Goal: Task Accomplishment & Management: Use online tool/utility

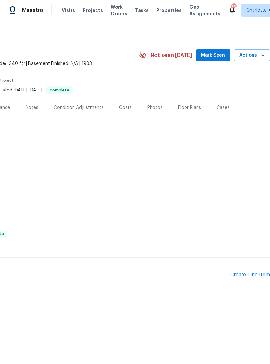
scroll to position [0, 96]
click at [257, 53] on span "Actions" at bounding box center [252, 55] width 26 height 8
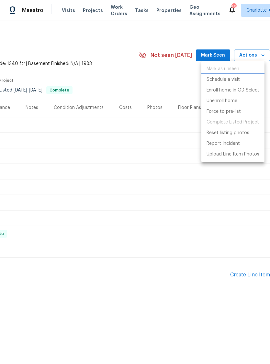
click at [230, 79] on p "Schedule a visit" at bounding box center [222, 79] width 33 height 7
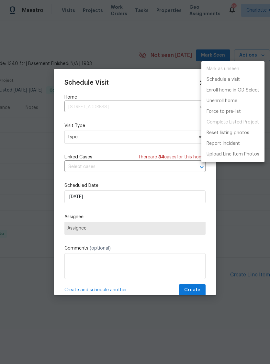
click at [136, 135] on div at bounding box center [135, 182] width 270 height 364
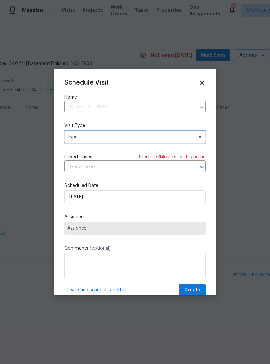
click at [139, 138] on span "Type" at bounding box center [130, 137] width 126 height 6
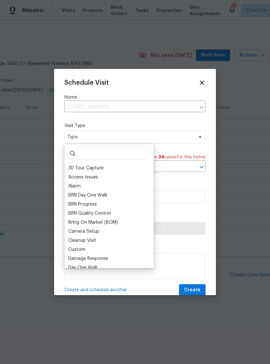
click at [84, 249] on div "Custom" at bounding box center [76, 249] width 17 height 6
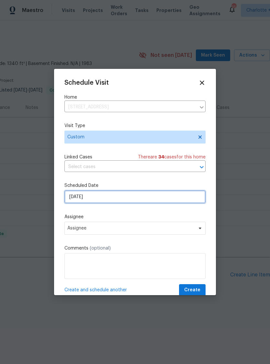
click at [123, 198] on input "[DATE]" at bounding box center [134, 196] width 141 height 13
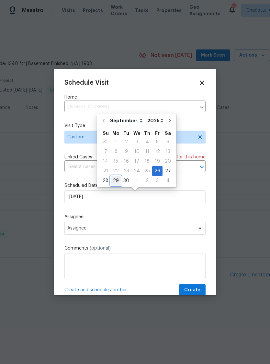
click at [116, 181] on div "29" at bounding box center [116, 180] width 10 height 9
type input "[DATE]"
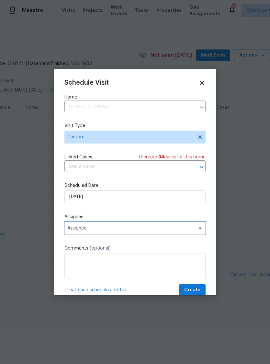
click at [122, 228] on span "Assignee" at bounding box center [130, 228] width 127 height 5
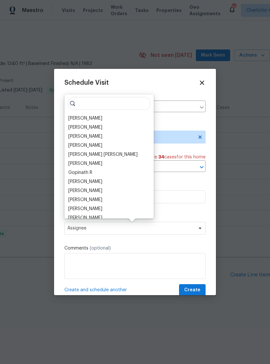
click at [89, 116] on div "[PERSON_NAME]" at bounding box center [85, 118] width 34 height 6
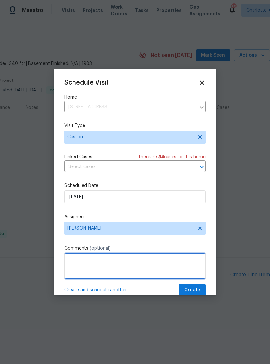
click at [124, 262] on textarea at bounding box center [134, 266] width 141 height 26
type textarea "Add exterior listing photos"
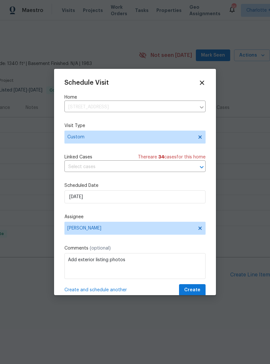
click at [193, 290] on span "Create" at bounding box center [192, 290] width 16 height 8
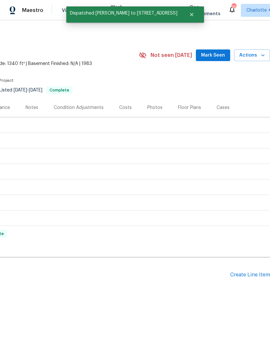
click at [212, 54] on span "Mark Seen" at bounding box center [213, 55] width 24 height 8
